Goal: Transaction & Acquisition: Purchase product/service

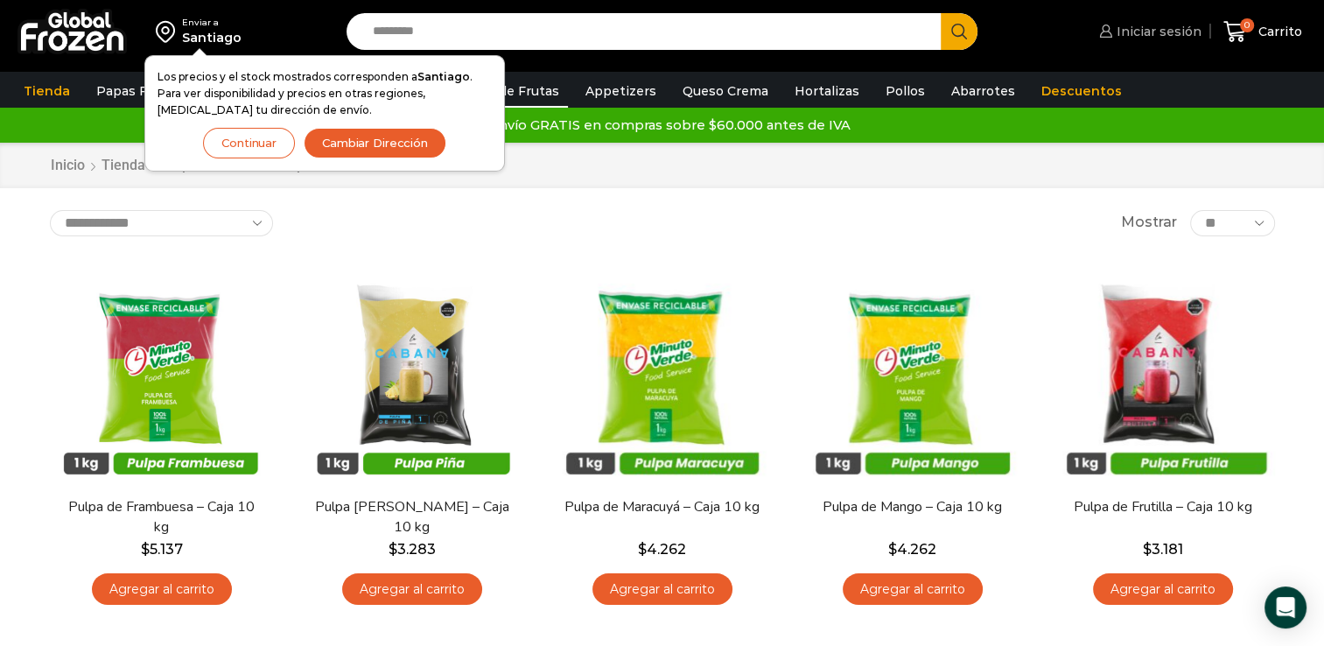
click at [1130, 29] on span "Iniciar sesión" at bounding box center [1156, 31] width 89 height 17
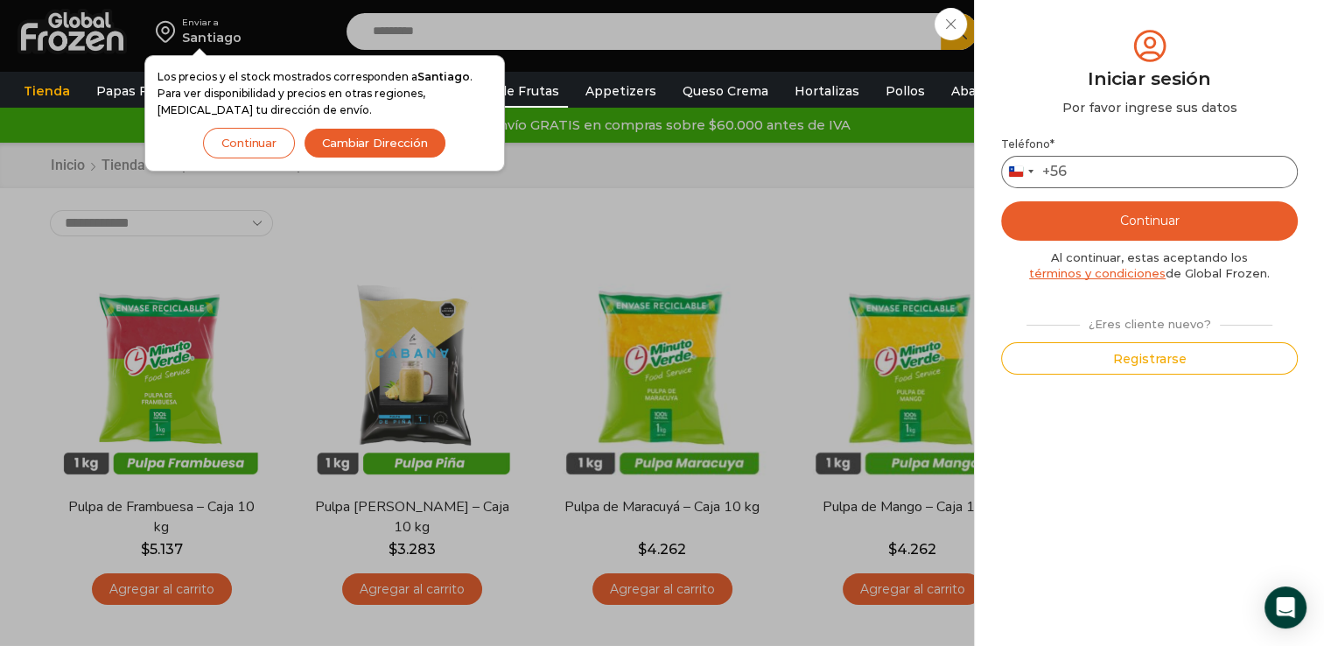
click at [1130, 177] on input "Teléfono *" at bounding box center [1149, 172] width 297 height 32
type input "*********"
click at [1148, 218] on button "Continuar" at bounding box center [1149, 220] width 297 height 39
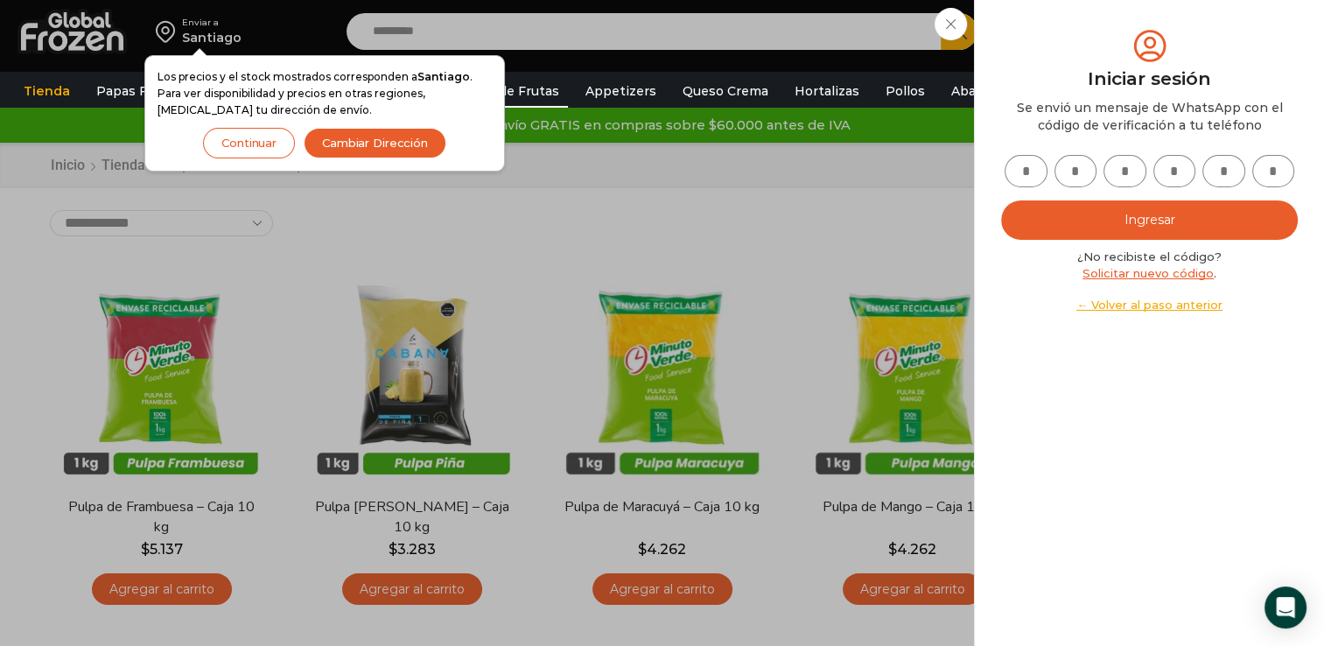
click at [1029, 174] on input "text" at bounding box center [1025, 171] width 43 height 32
type input "*"
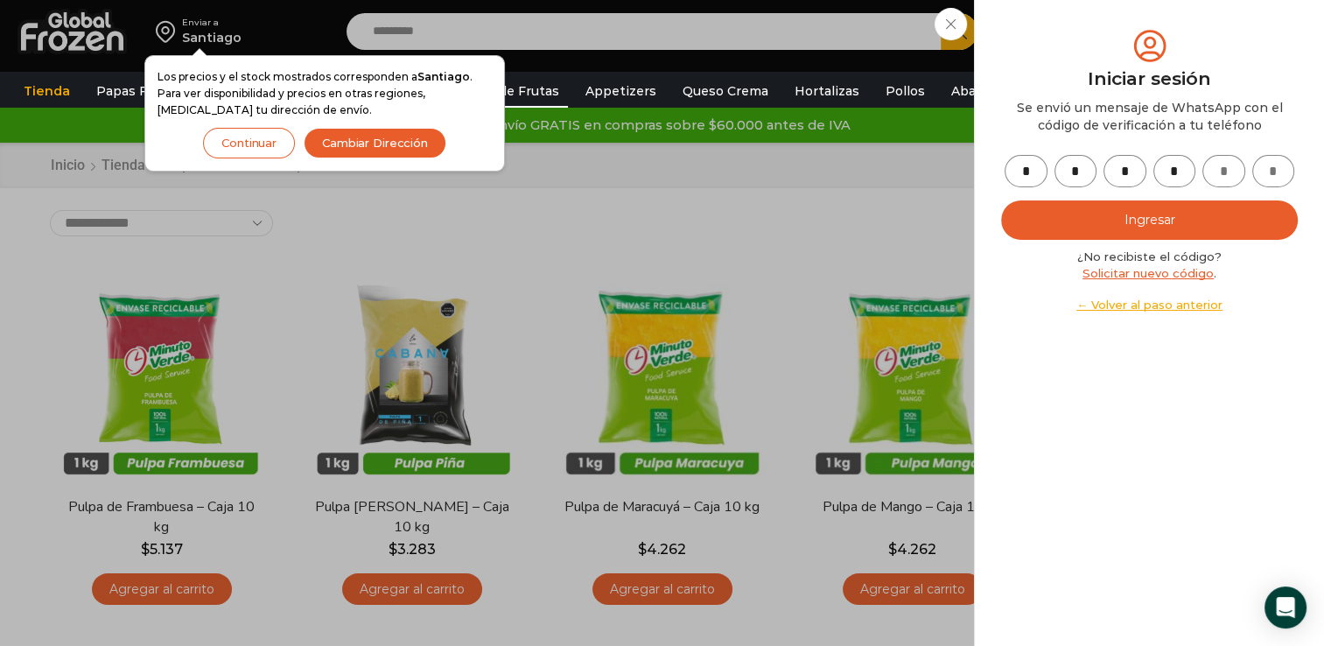
type input "*"
click at [1201, 227] on button "Ingresar" at bounding box center [1149, 219] width 297 height 39
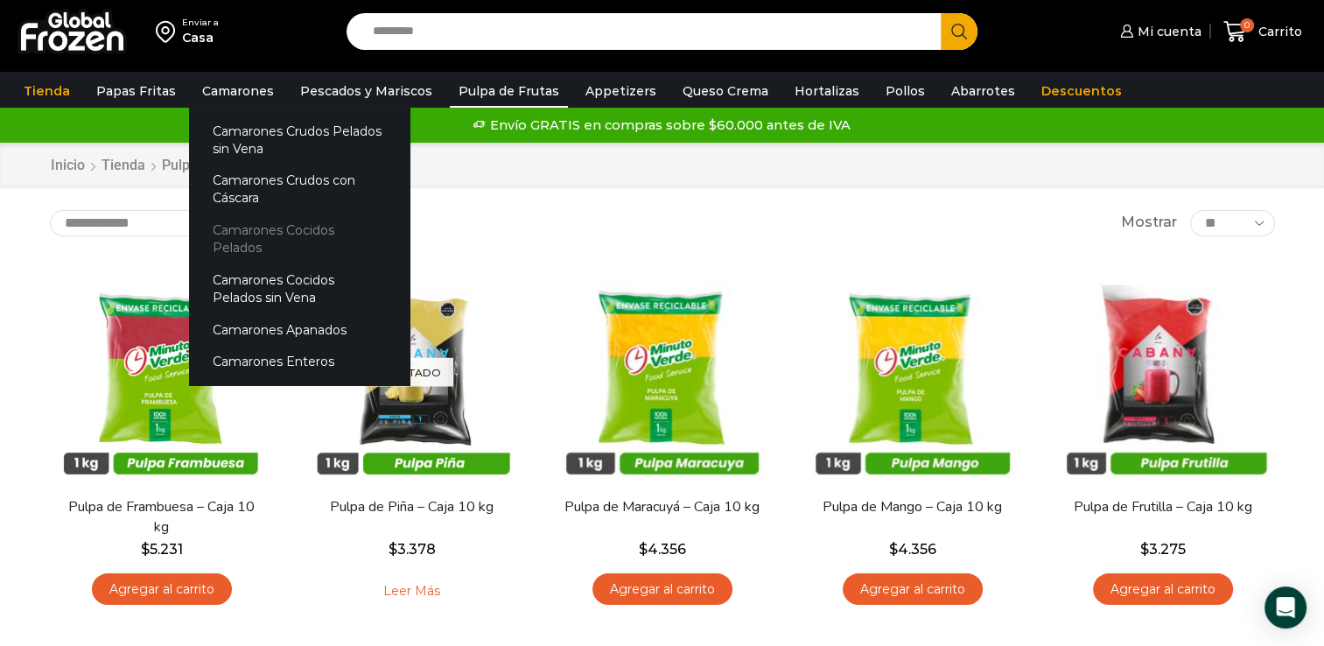
click at [284, 226] on link "Camarones Cocidos Pelados" at bounding box center [299, 239] width 220 height 50
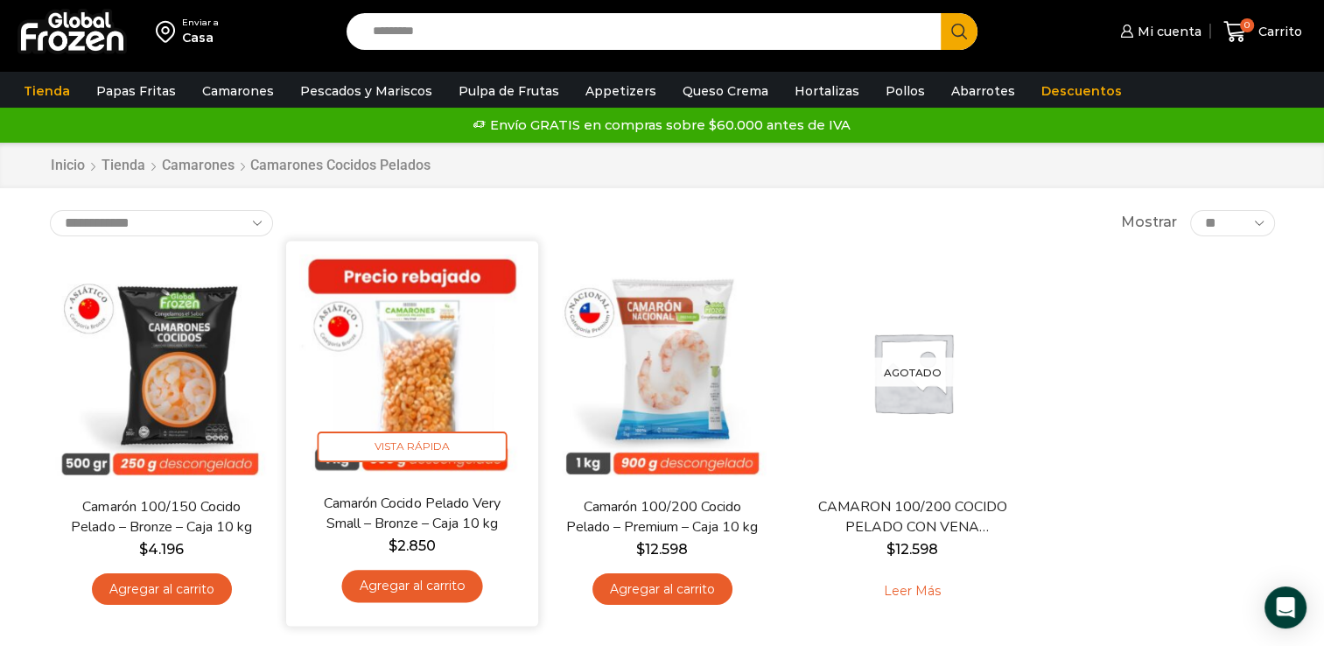
click at [409, 572] on link "Agregar al carrito" at bounding box center [411, 586] width 141 height 32
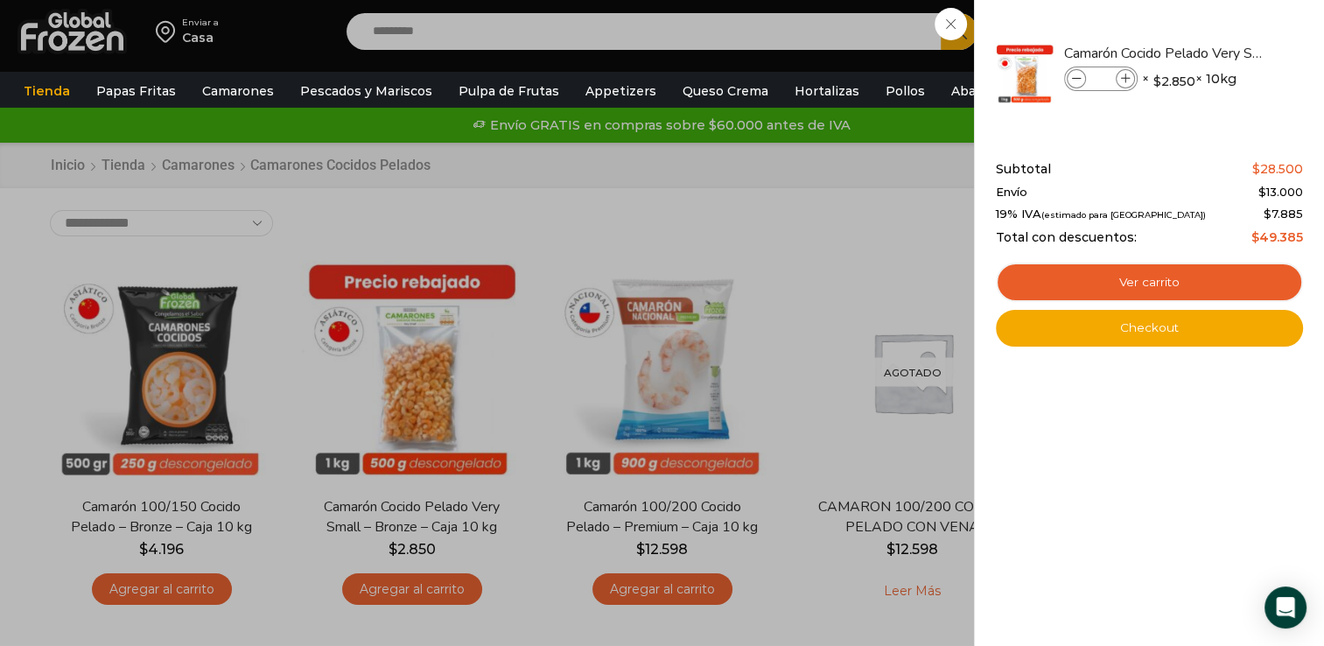
click at [1219, 52] on div "1 Carrito 1 1 Shopping Cart *" at bounding box center [1262, 31] width 87 height 41
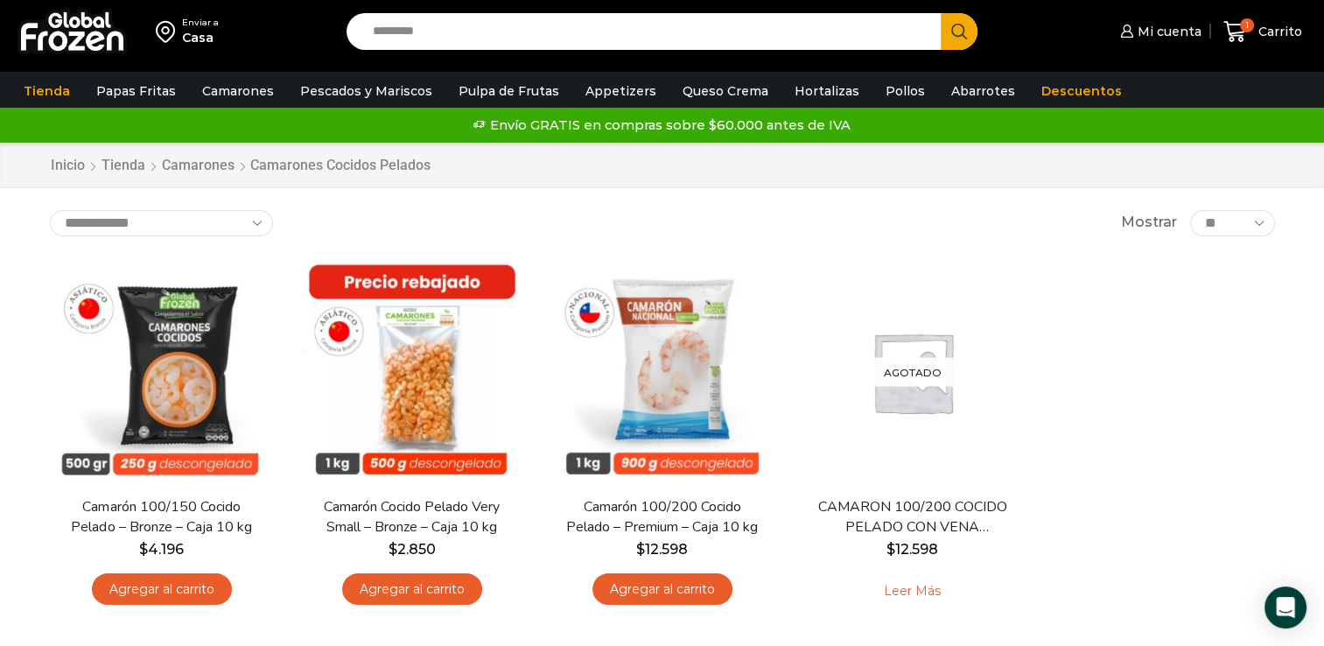
click at [612, 19] on input "Search input" at bounding box center [648, 31] width 569 height 37
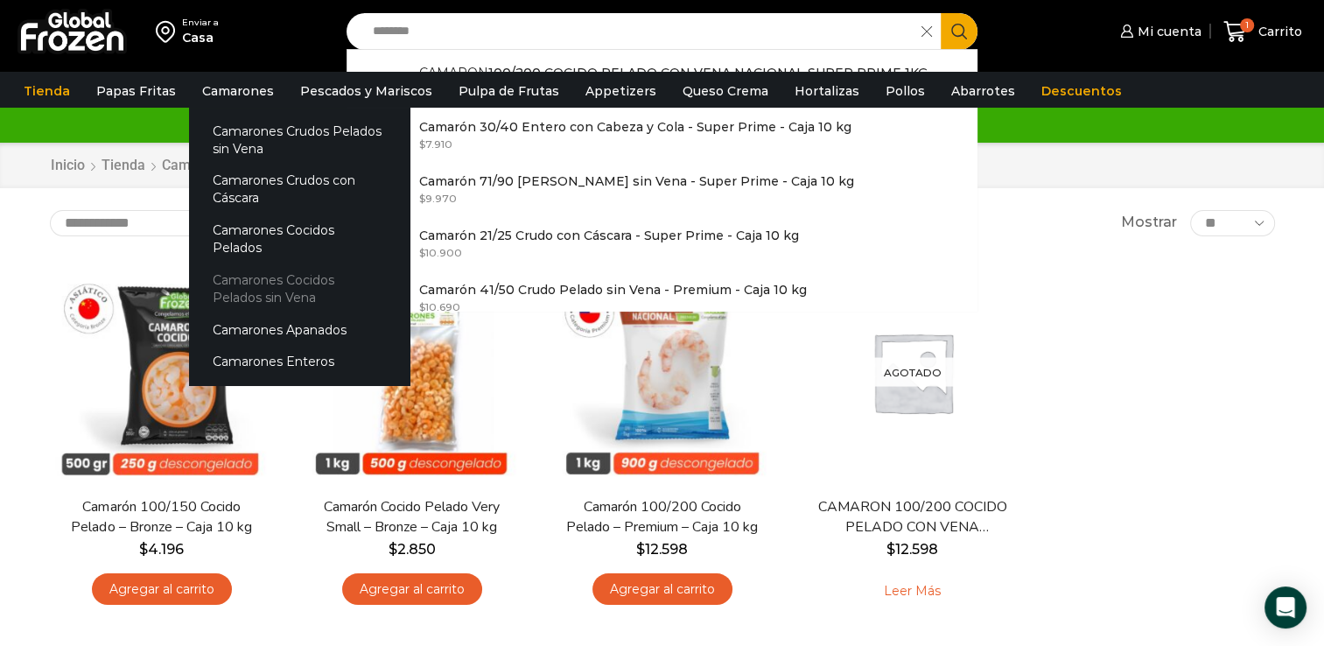
type input "*******"
click at [249, 272] on link "Camarones Cocidos Pelados sin Vena" at bounding box center [299, 289] width 220 height 50
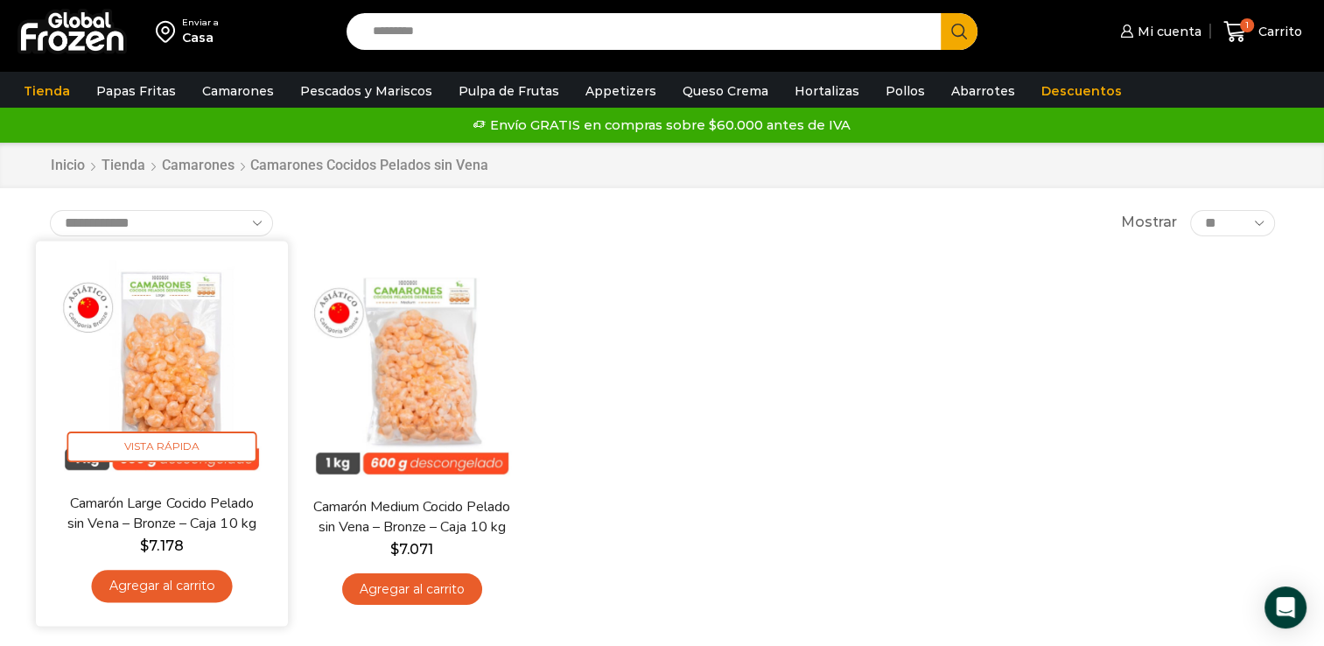
click at [159, 591] on link "Agregar al carrito" at bounding box center [161, 586] width 141 height 32
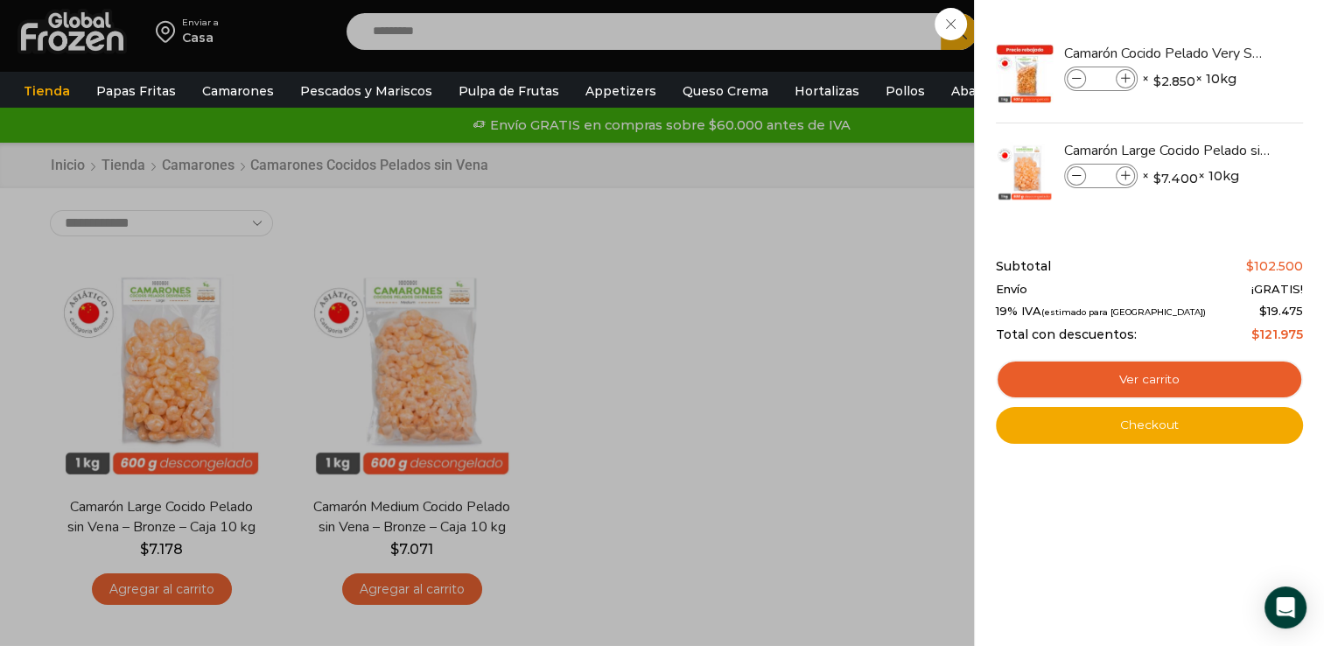
click at [1219, 52] on div "2 Carrito 2 2 Shopping Cart *" at bounding box center [1262, 31] width 87 height 41
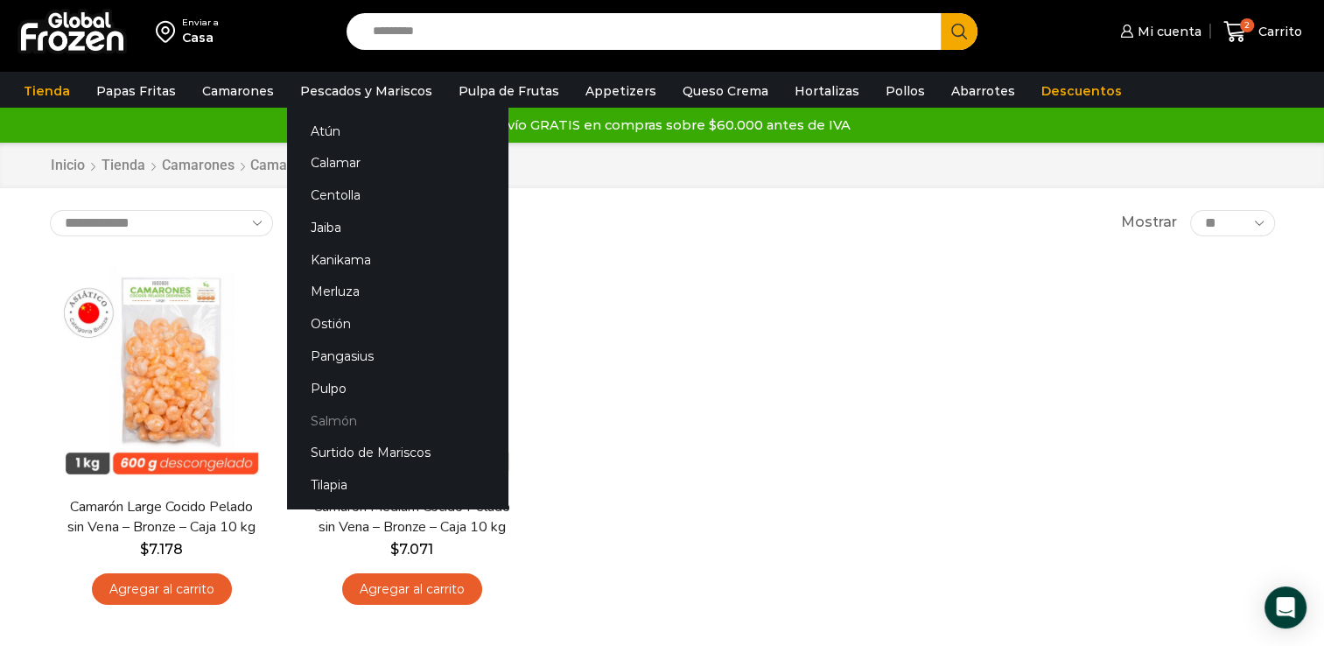
click at [315, 414] on link "Salmón" at bounding box center [397, 420] width 220 height 32
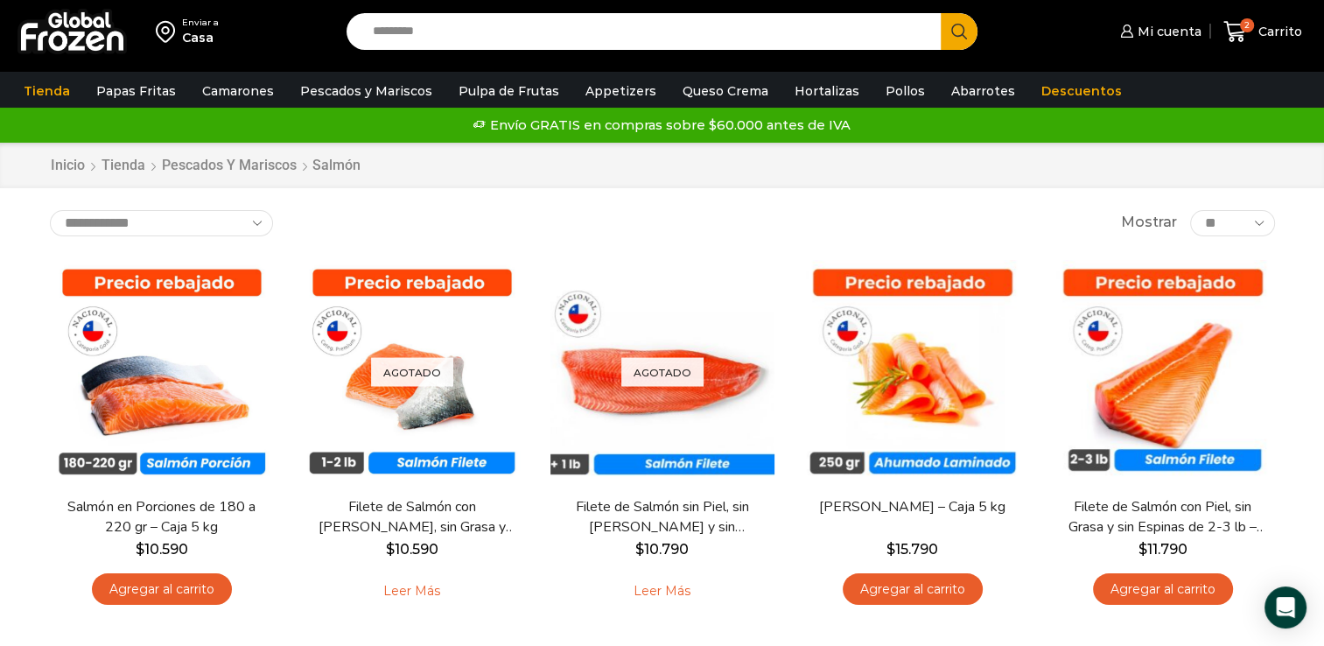
click at [605, 192] on div "Enviar a Casa Search input Search Mi cuenta Mi perfil" at bounding box center [662, 389] width 1324 height 779
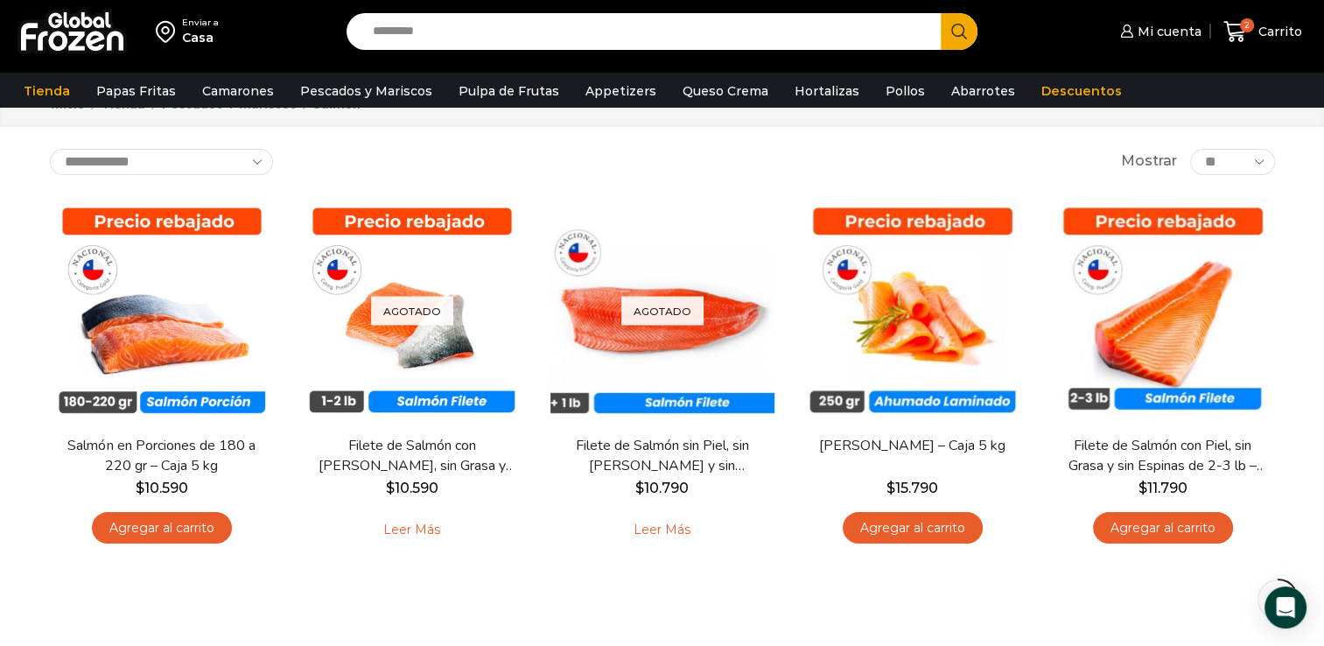
scroll to position [105, 0]
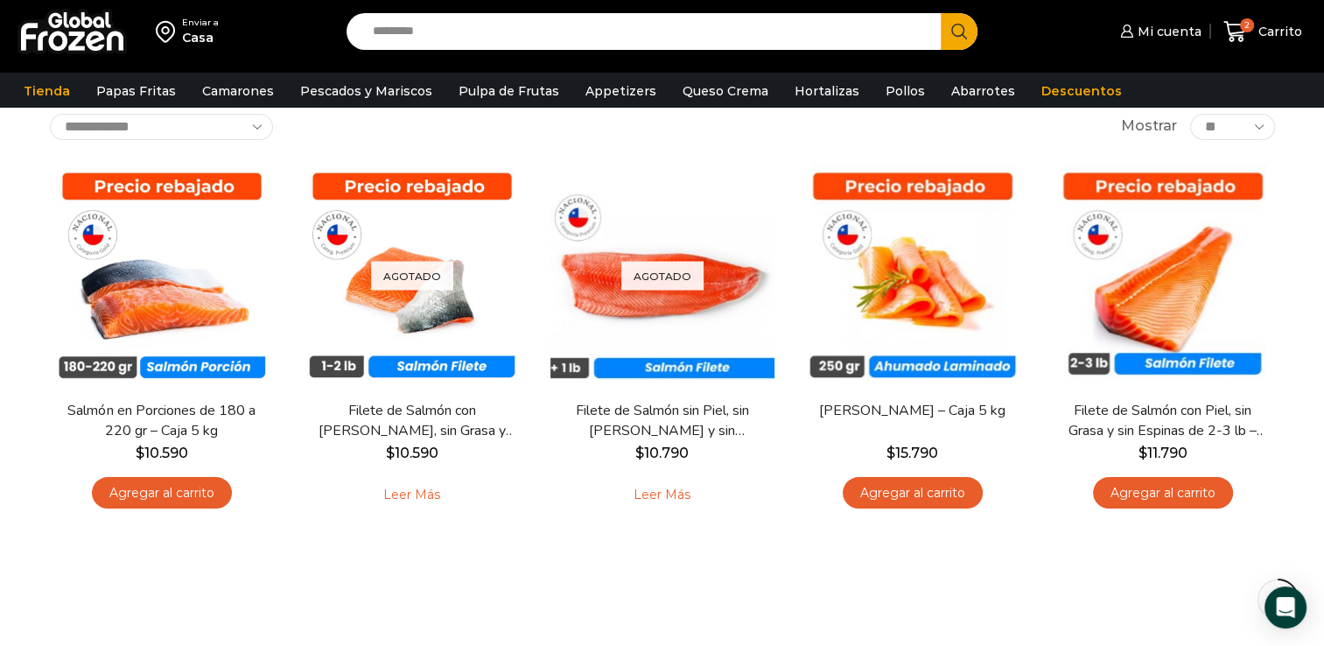
click at [1144, 601] on div "**********" at bounding box center [662, 365] width 1251 height 503
click at [1032, 84] on link "Descuentos" at bounding box center [1081, 90] width 98 height 33
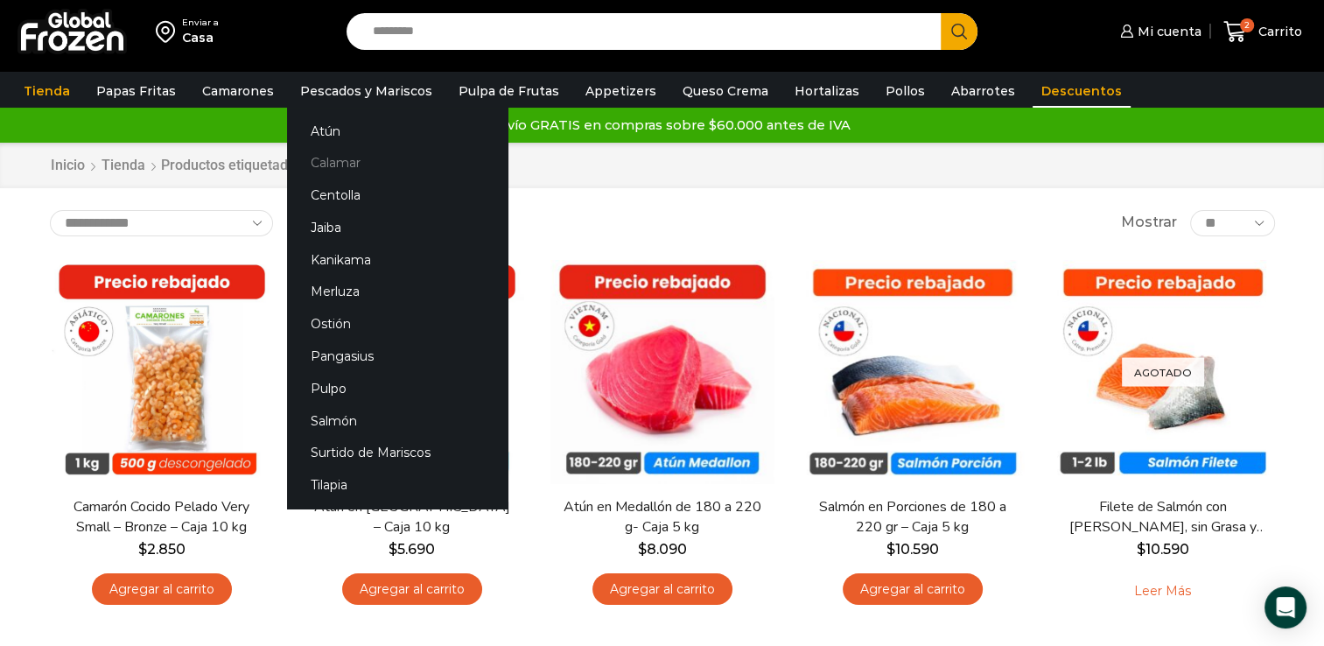
click at [322, 163] on link "Calamar" at bounding box center [397, 163] width 220 height 32
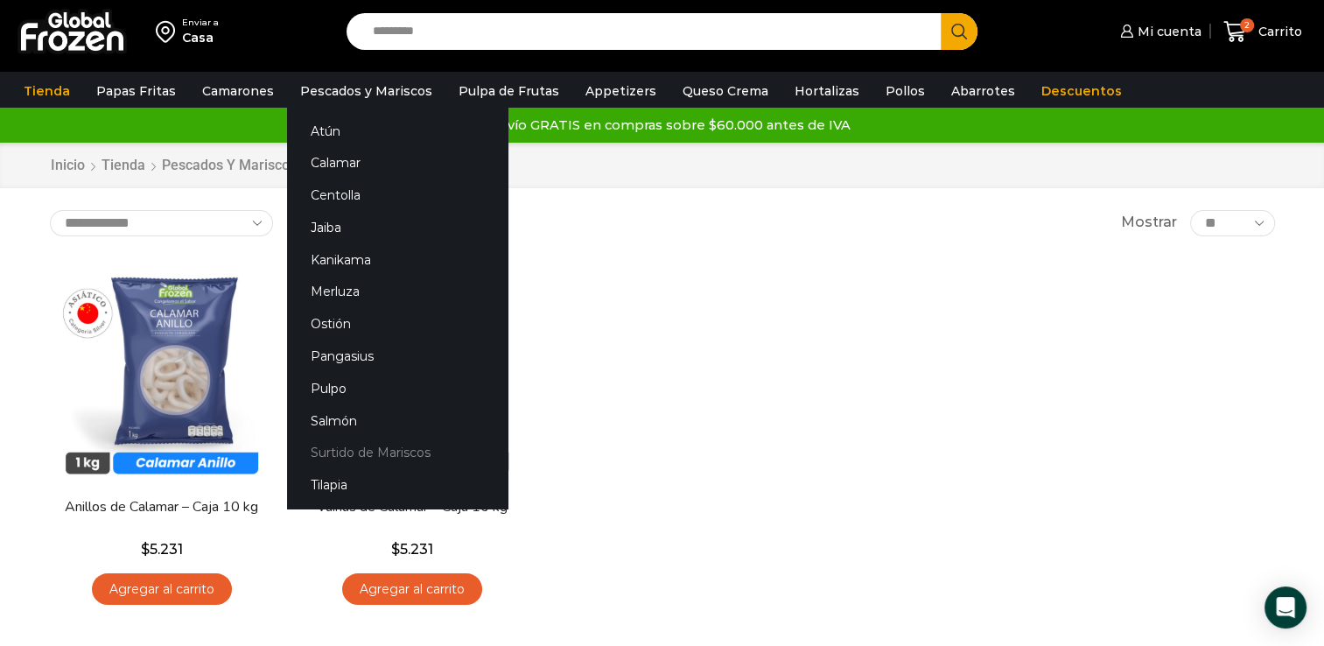
click at [317, 443] on link "Surtido de Mariscos" at bounding box center [397, 453] width 220 height 32
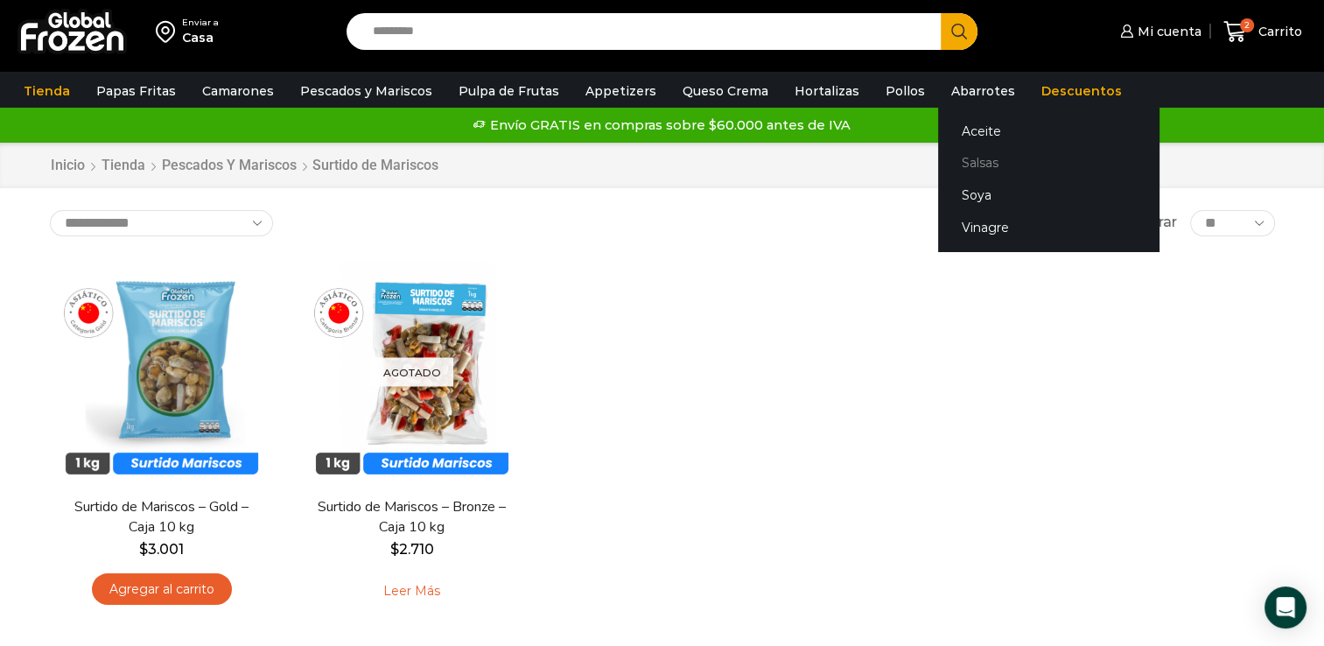
click at [947, 167] on link "Salsas" at bounding box center [1048, 163] width 220 height 32
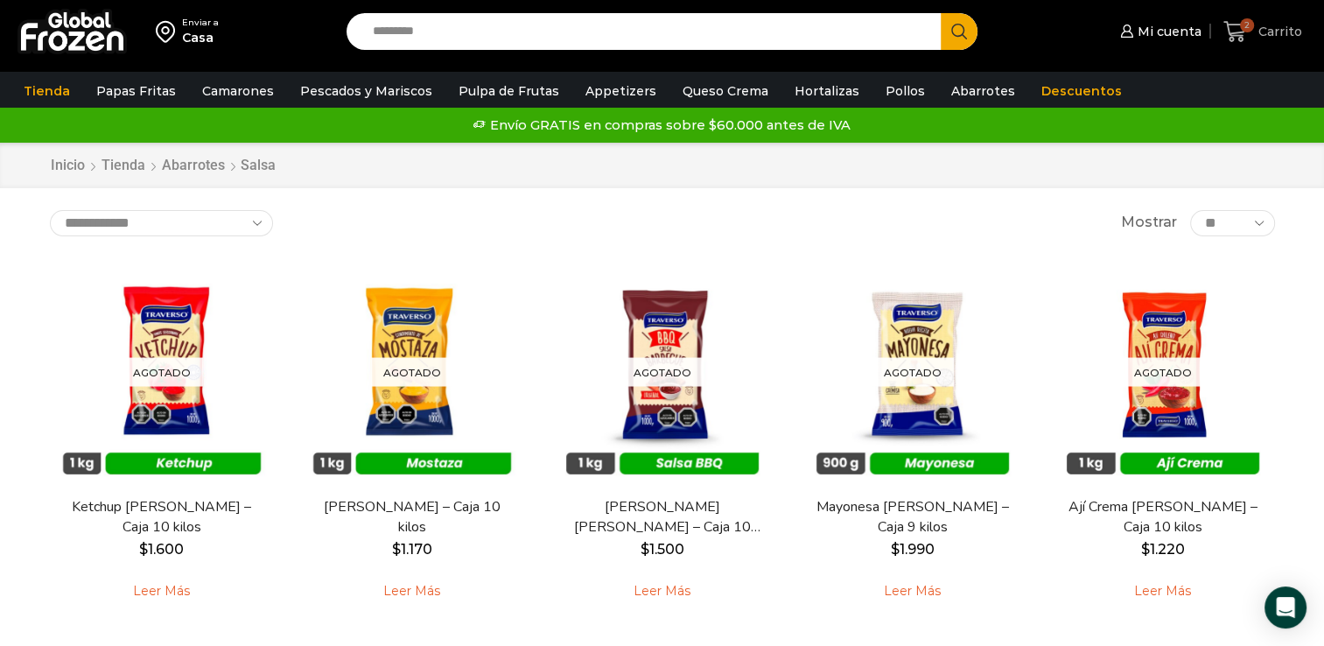
click at [1235, 29] on icon at bounding box center [1235, 32] width 24 height 24
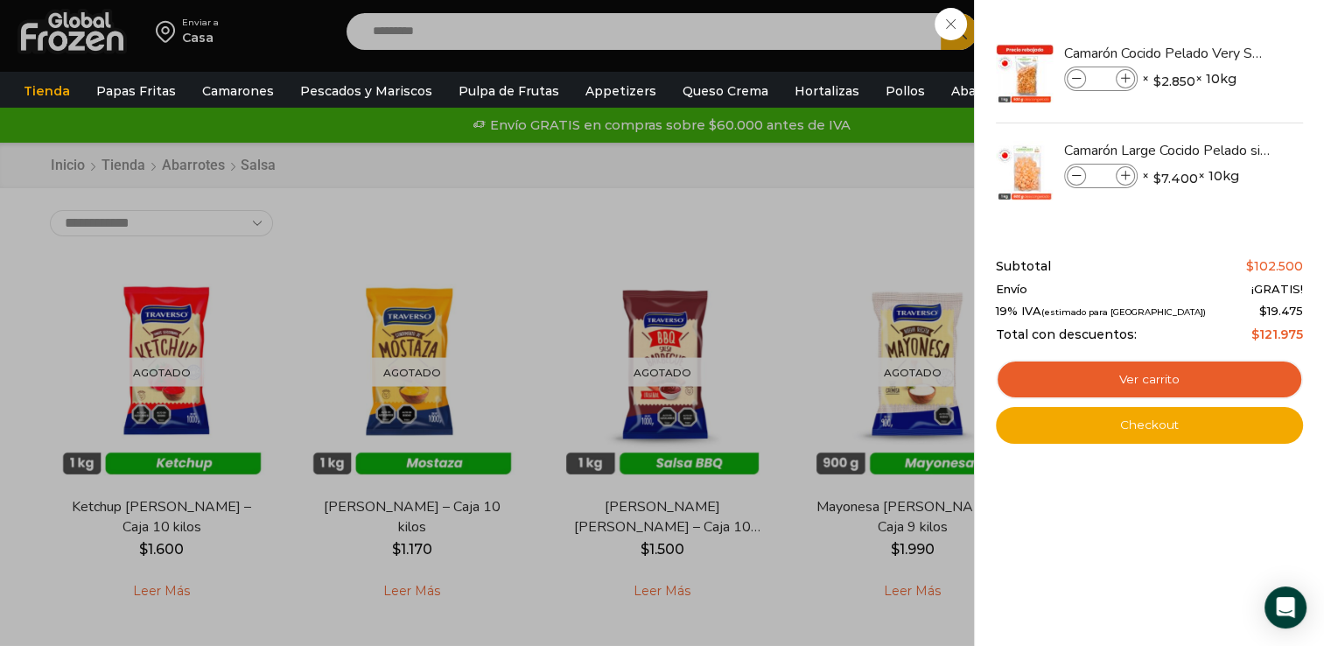
click at [1219, 28] on div "2 [GEOGRAPHIC_DATA] 2 2 Shopping Cart * $" at bounding box center [1262, 31] width 87 height 41
